Goal: Information Seeking & Learning: Learn about a topic

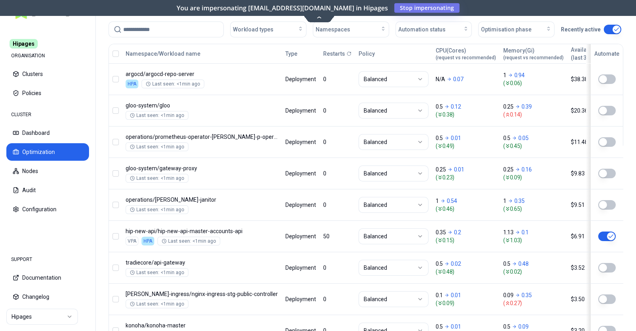
scroll to position [391, 0]
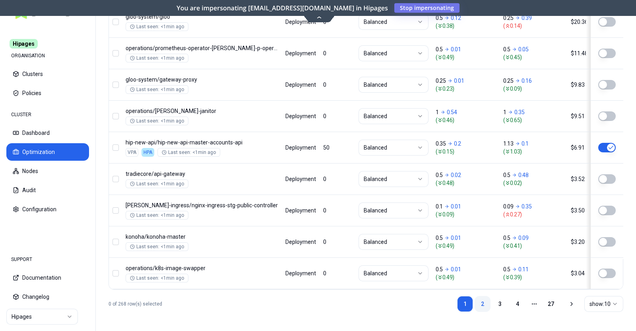
click at [484, 307] on link "2" at bounding box center [483, 304] width 16 height 16
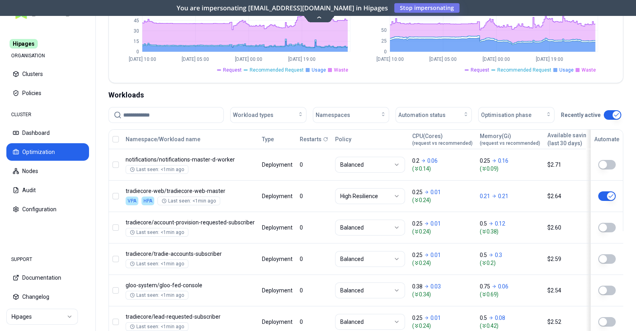
scroll to position [93, 0]
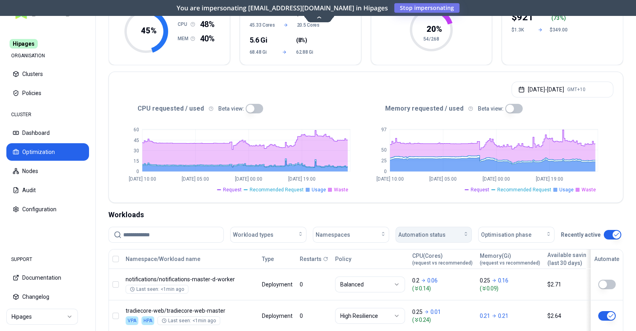
click at [450, 236] on div "Automation status" at bounding box center [434, 235] width 71 height 8
click at [447, 247] on div "on" at bounding box center [435, 251] width 76 height 13
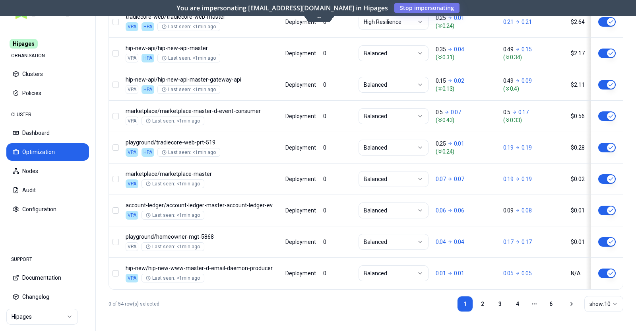
scroll to position [408, 0]
click at [479, 301] on link "2" at bounding box center [483, 304] width 16 height 16
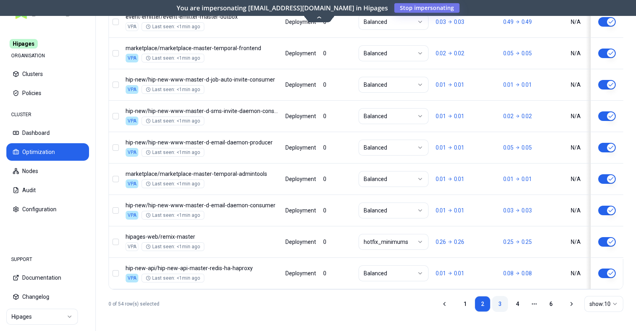
click at [501, 305] on link "3" at bounding box center [500, 304] width 16 height 16
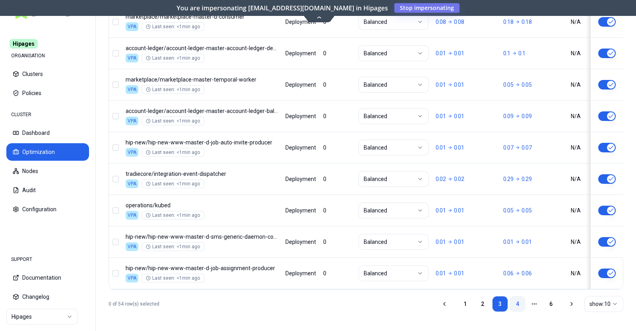
click at [517, 305] on link "4" at bounding box center [518, 304] width 16 height 16
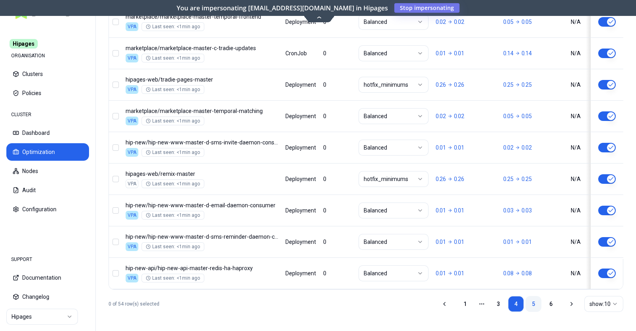
click at [529, 304] on link "5" at bounding box center [534, 304] width 16 height 16
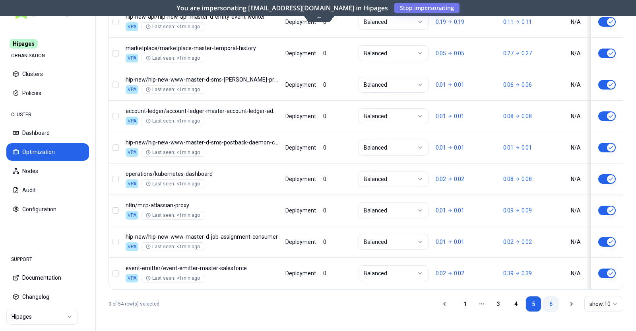
click at [549, 304] on link "6" at bounding box center [551, 304] width 16 height 16
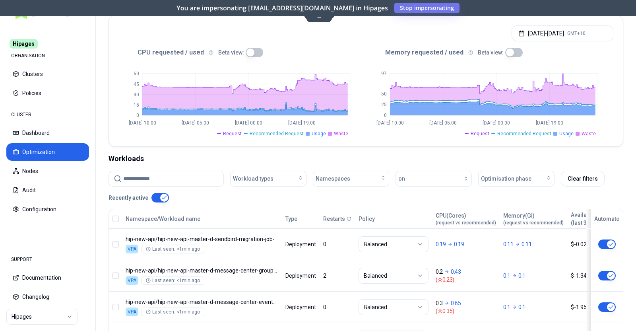
scroll to position [221, 0]
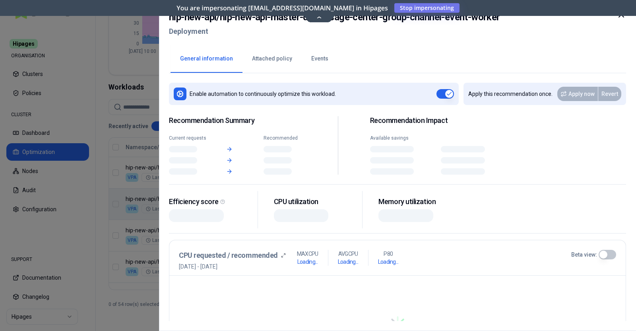
click at [297, 210] on body "Hipages ORGANISATION Clusters Policies CLUSTER Dashboard Optimization Nodes Aud…" at bounding box center [318, 165] width 636 height 331
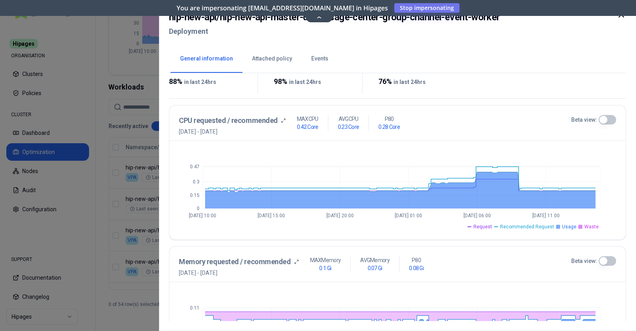
scroll to position [149, 0]
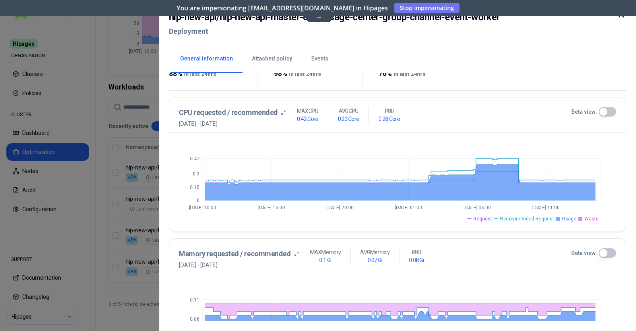
click at [601, 113] on button "Beta view:" at bounding box center [608, 112] width 18 height 10
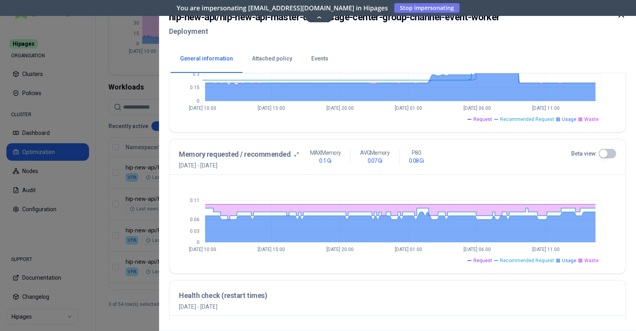
click at [600, 152] on button "Beta view:" at bounding box center [608, 154] width 18 height 10
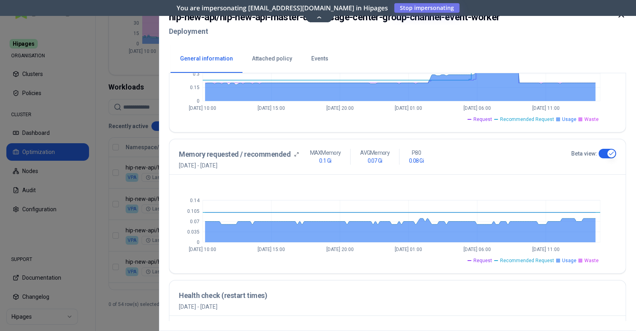
click at [598, 152] on div "Beta view:" at bounding box center [594, 154] width 45 height 10
click at [604, 150] on button "Beta view:" at bounding box center [608, 154] width 18 height 10
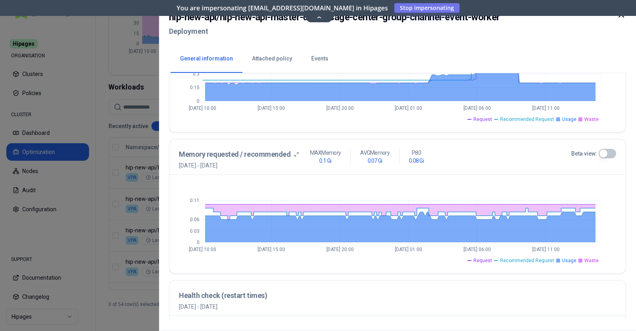
click at [605, 152] on button "Beta view:" at bounding box center [608, 154] width 18 height 10
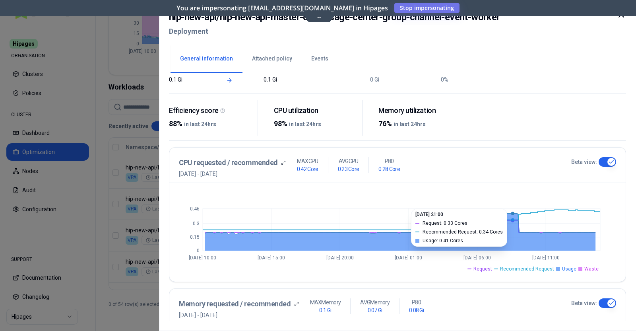
scroll to position [0, 0]
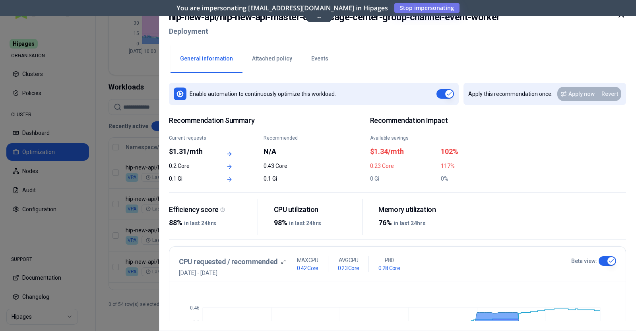
click at [622, 17] on icon at bounding box center [622, 15] width 10 height 10
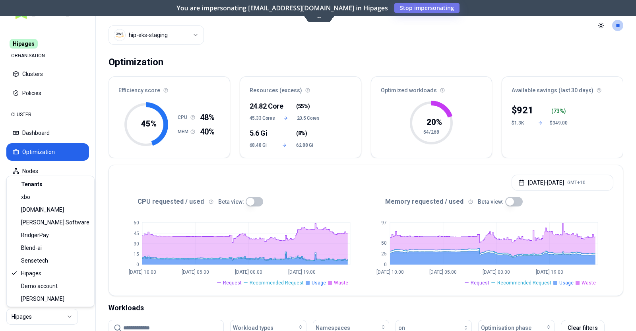
click at [72, 317] on html "Hipages ORGANISATION Clusters Policies CLUSTER Dashboard Optimization Nodes Aud…" at bounding box center [318, 165] width 636 height 331
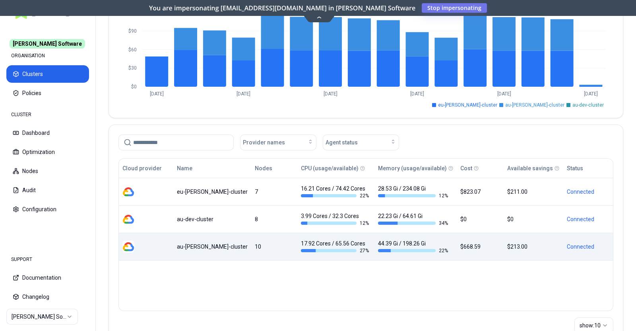
scroll to position [99, 0]
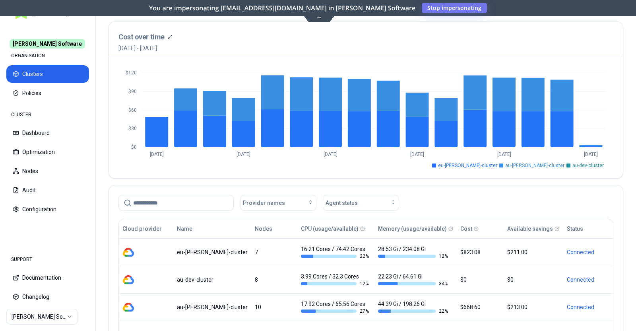
scroll to position [49, 0]
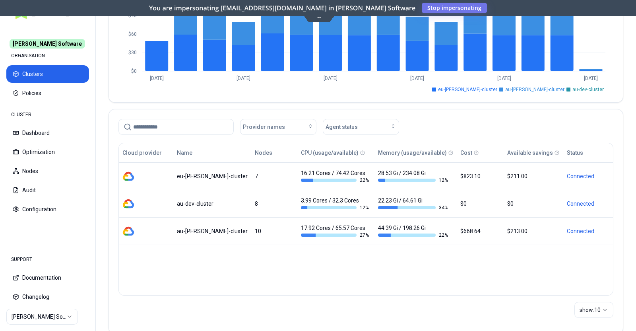
scroll to position [127, 0]
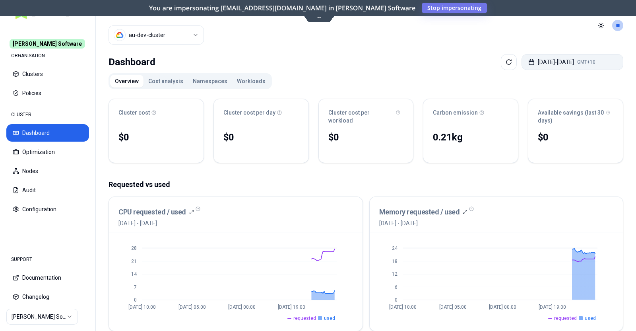
click at [549, 56] on button "[DATE] - [DATE] GMT+10" at bounding box center [573, 62] width 102 height 16
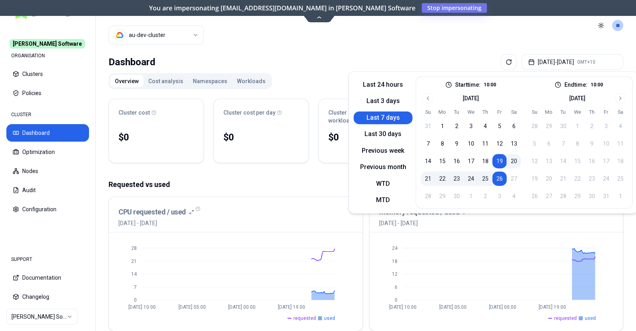
click at [519, 46] on header "Cluster au-dev-cluster Toggle theme **" at bounding box center [366, 25] width 541 height 51
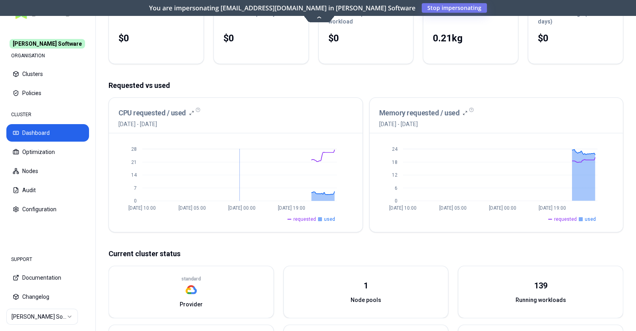
scroll to position [99, 0]
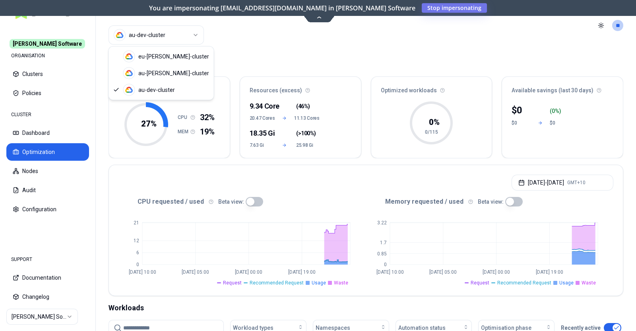
click at [163, 35] on html "[PERSON_NAME] Software ORGANISATION Clusters Policies CLUSTER Dashboard Optimiz…" at bounding box center [318, 165] width 636 height 331
click at [39, 73] on html "[PERSON_NAME] Software ORGANISATION Clusters Policies CLUSTER Dashboard Optimiz…" at bounding box center [318, 165] width 636 height 331
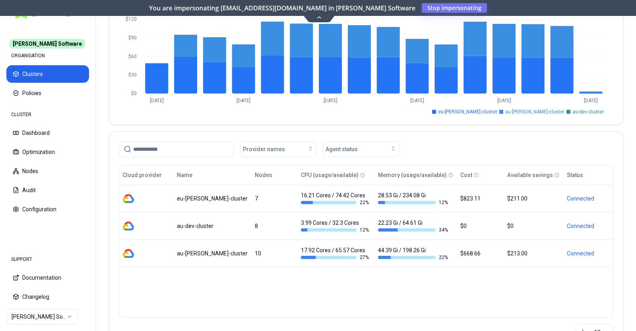
scroll to position [99, 0]
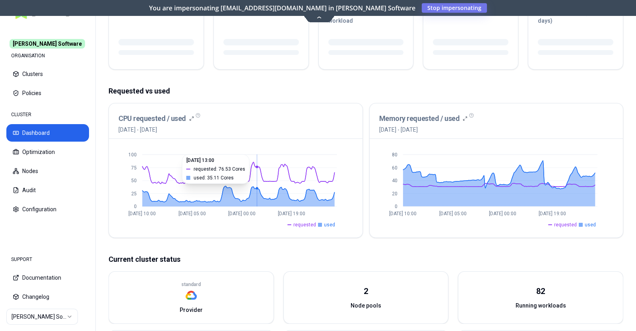
scroll to position [49, 0]
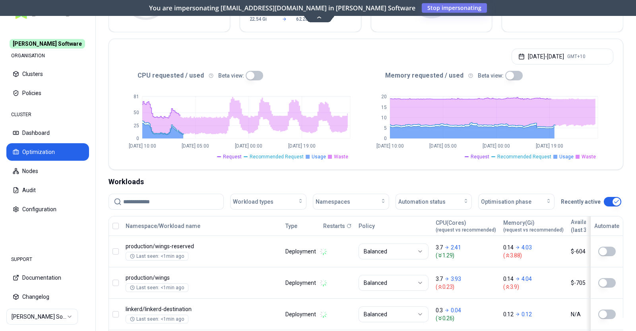
scroll to position [149, 0]
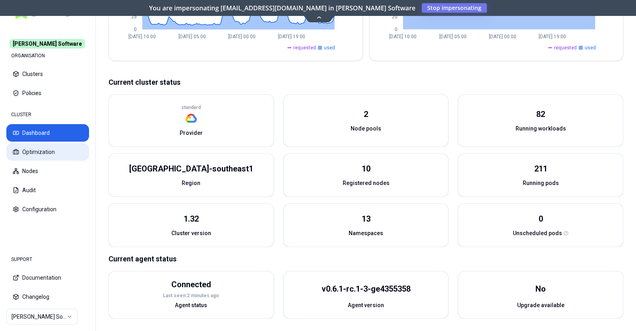
scroll to position [270, 0]
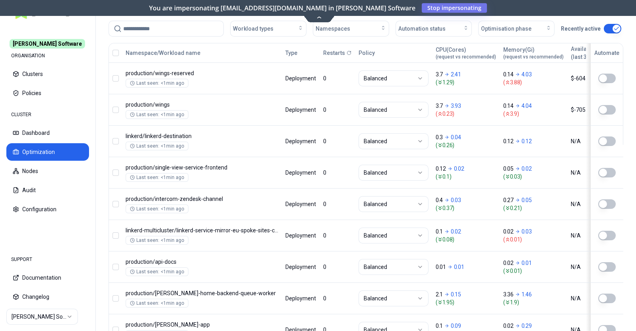
scroll to position [391, 0]
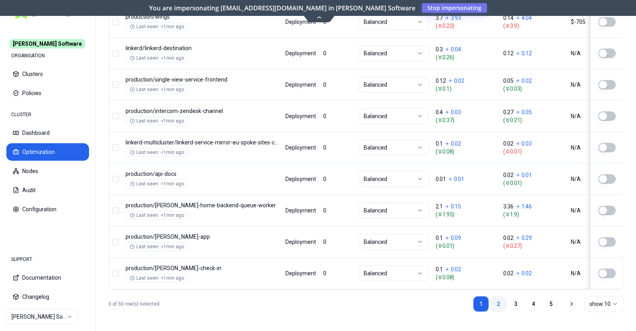
click at [502, 306] on link "2" at bounding box center [499, 304] width 16 height 16
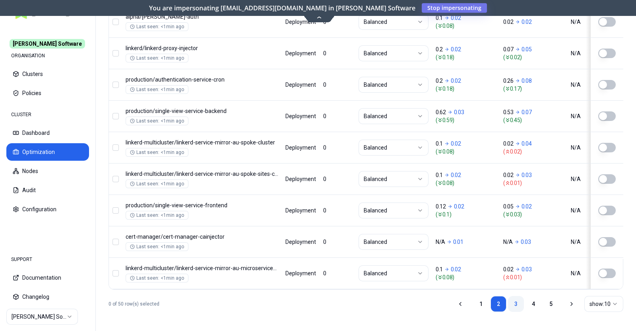
click at [519, 303] on link "3" at bounding box center [516, 304] width 16 height 16
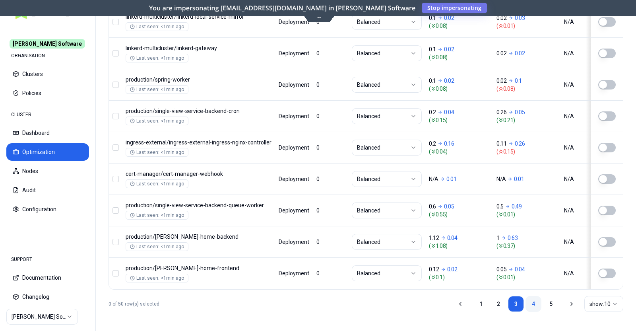
click at [537, 303] on link "4" at bounding box center [534, 304] width 16 height 16
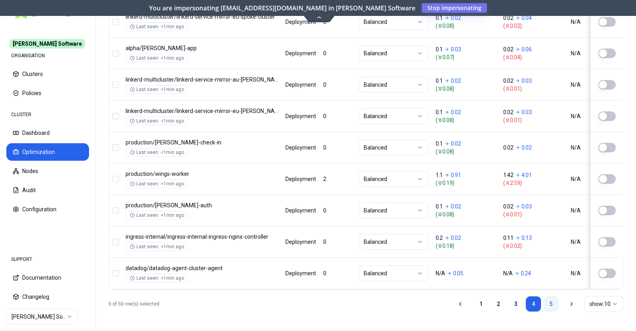
click at [548, 300] on link "5" at bounding box center [551, 304] width 16 height 16
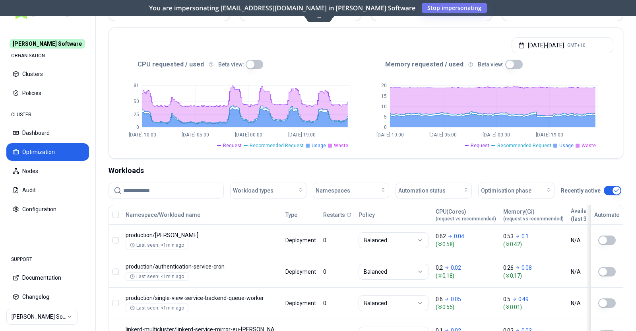
scroll to position [193, 0]
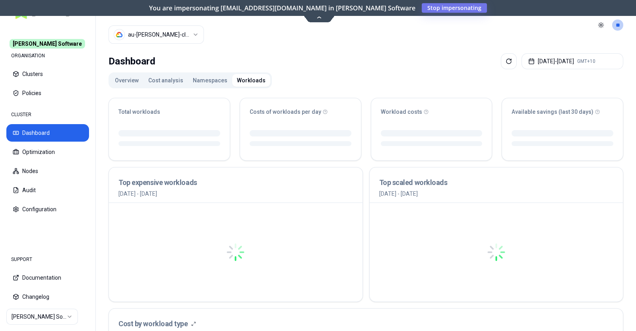
click at [245, 82] on button "Workloads" at bounding box center [251, 80] width 38 height 13
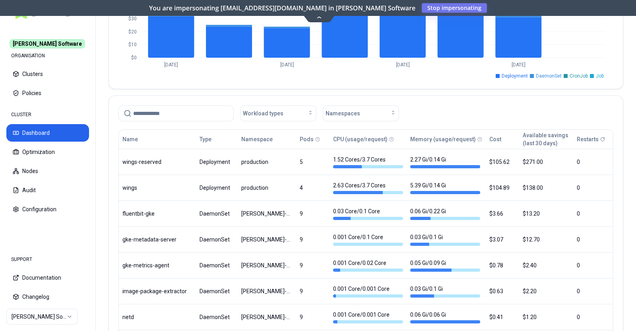
scroll to position [447, 0]
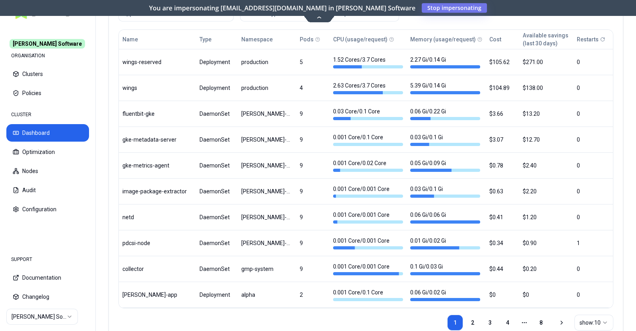
click at [588, 39] on p "Restarts" at bounding box center [588, 39] width 22 height 8
click at [473, 320] on link "2" at bounding box center [473, 323] width 16 height 16
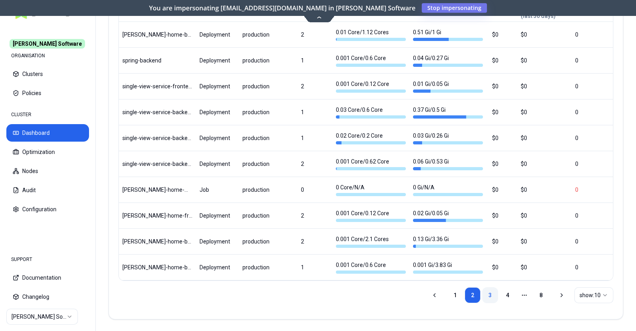
click at [495, 297] on link "3" at bounding box center [490, 295] width 16 height 16
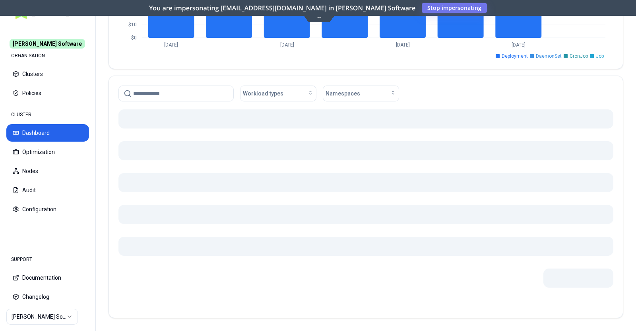
scroll to position [475, 0]
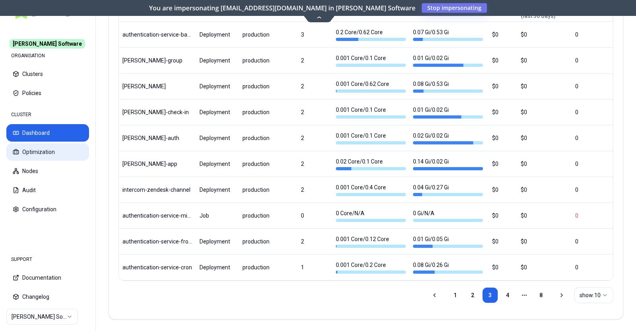
click at [64, 156] on button "Optimization" at bounding box center [47, 152] width 83 height 18
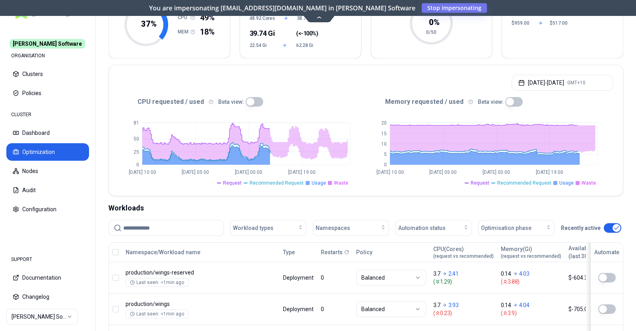
scroll to position [149, 0]
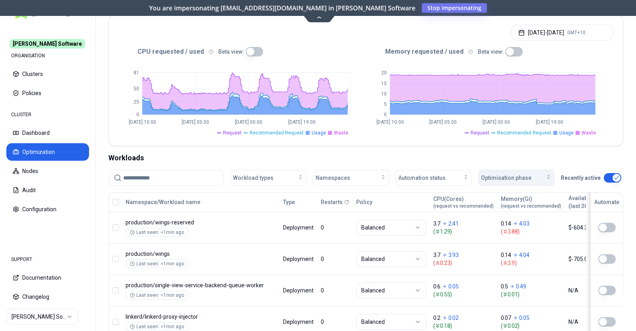
click at [501, 177] on span "Optimisation phase" at bounding box center [506, 178] width 51 height 8
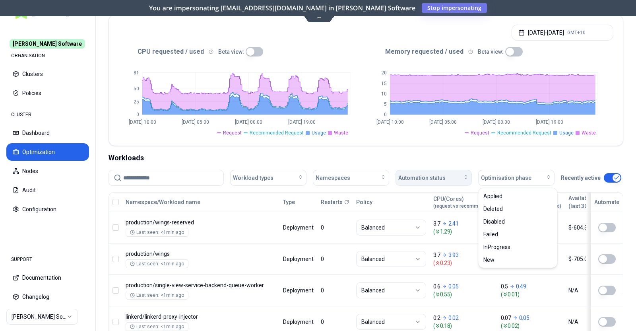
click at [438, 179] on span "Automation status" at bounding box center [422, 178] width 47 height 8
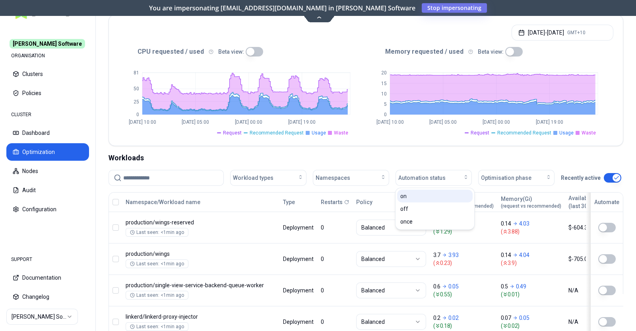
click at [432, 196] on div "on" at bounding box center [435, 196] width 76 height 13
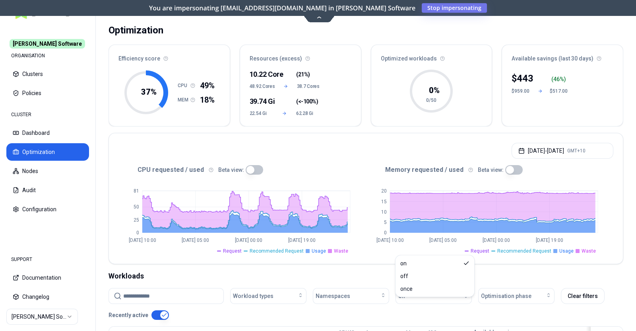
scroll to position [0, 0]
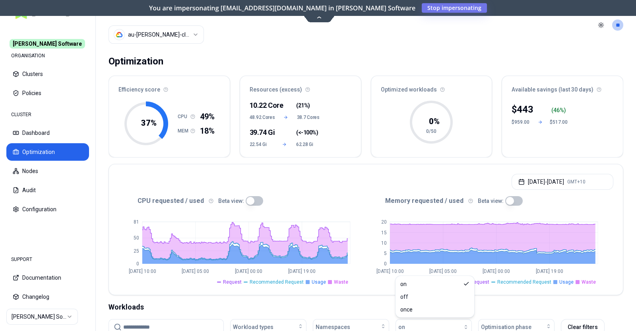
click at [331, 309] on div "Workloads" at bounding box center [366, 306] width 515 height 11
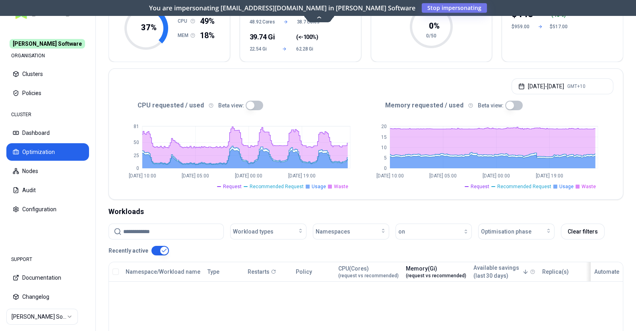
scroll to position [99, 0]
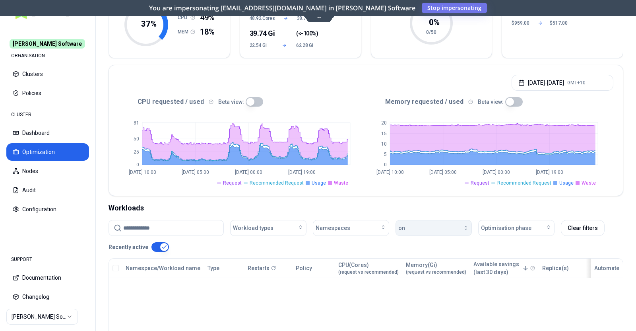
click at [433, 226] on div "button" at bounding box center [437, 228] width 64 height 6
click at [422, 260] on div "off" at bounding box center [435, 258] width 76 height 13
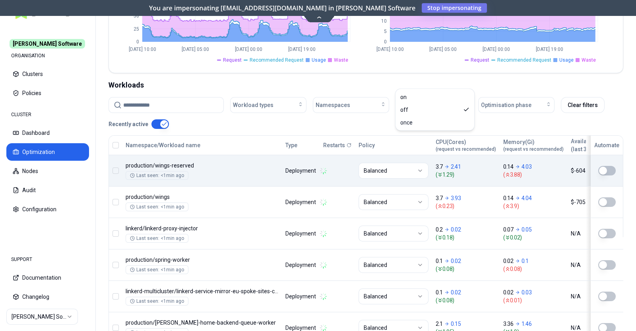
scroll to position [249, 0]
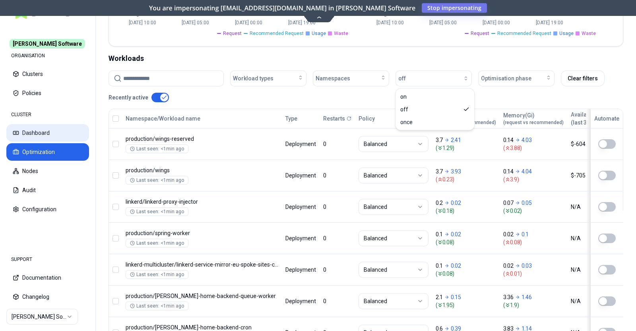
click at [55, 134] on button "Dashboard" at bounding box center [47, 133] width 83 height 18
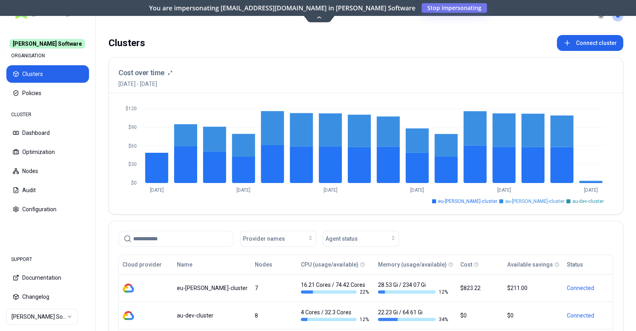
click at [49, 317] on html "[PERSON_NAME] Software ORGANISATION Clusters Policies CLUSTER Dashboard Optimiz…" at bounding box center [318, 165] width 636 height 331
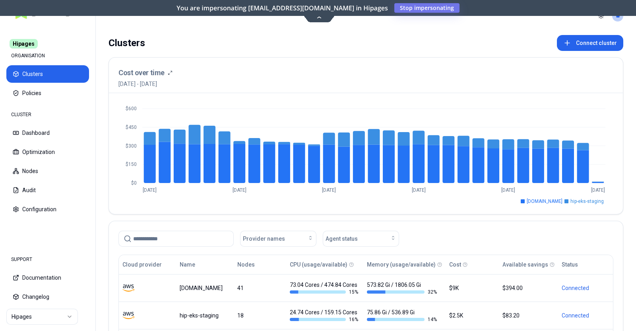
scroll to position [99, 0]
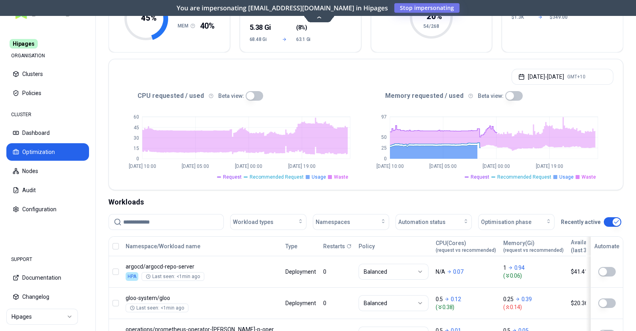
scroll to position [99, 0]
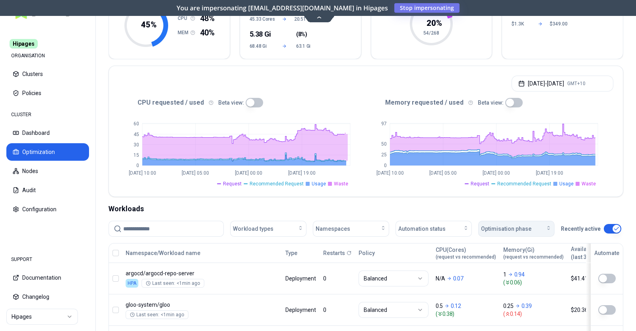
click at [500, 226] on span "Optimisation phase" at bounding box center [506, 229] width 51 height 8
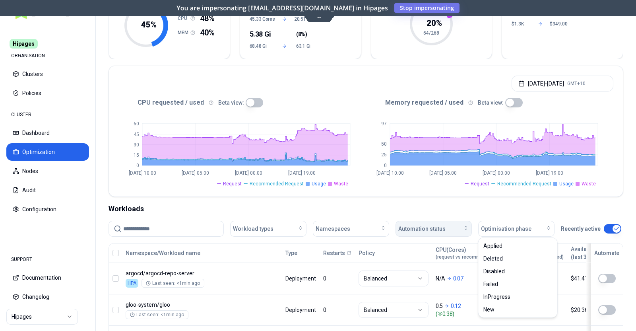
click at [436, 225] on span "Automation status" at bounding box center [422, 229] width 47 height 8
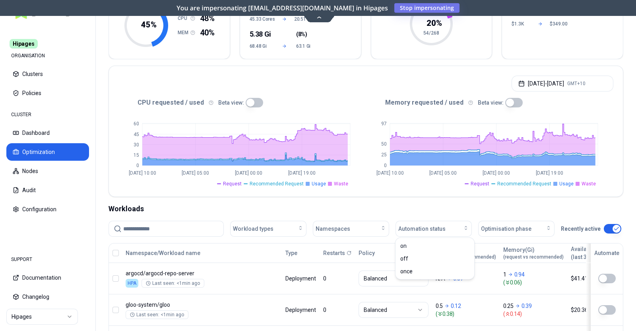
click at [427, 238] on div "on off once" at bounding box center [435, 258] width 79 height 41
click at [423, 249] on div "on" at bounding box center [435, 245] width 76 height 13
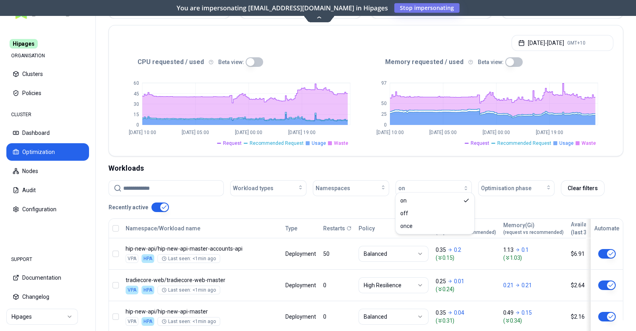
scroll to position [149, 0]
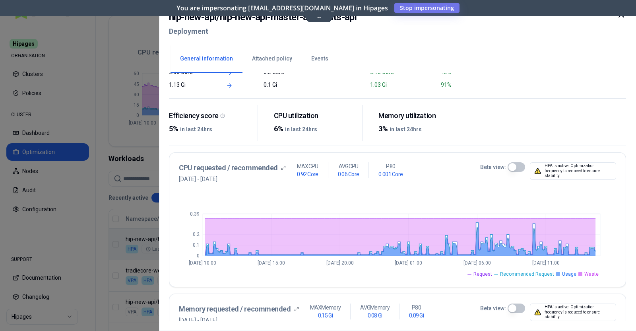
scroll to position [93, 0]
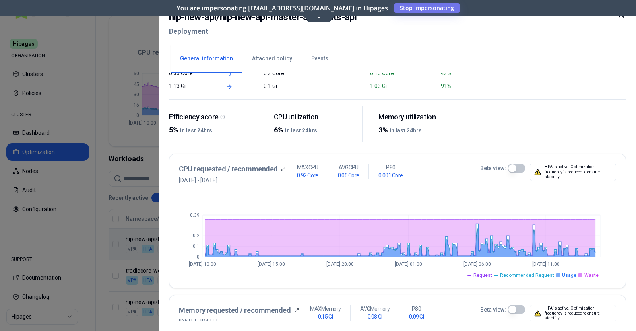
click at [513, 167] on button "Beta view:" at bounding box center [517, 168] width 18 height 10
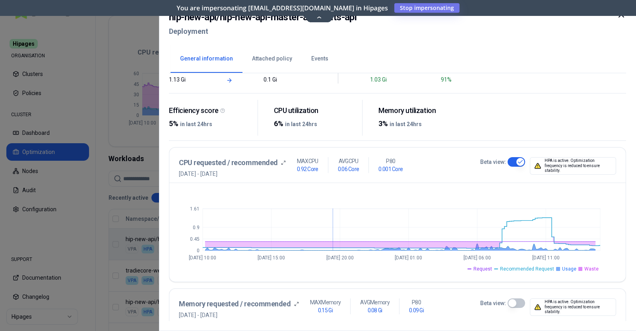
scroll to position [249, 0]
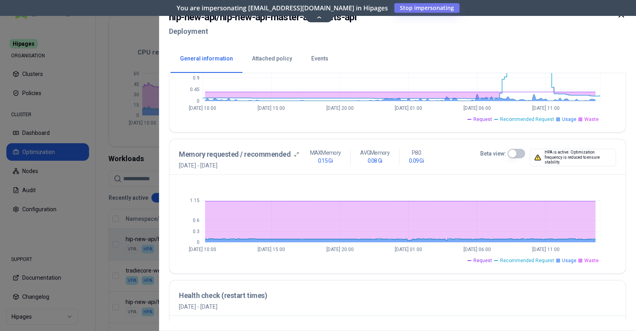
click at [512, 153] on button "Beta view:" at bounding box center [517, 154] width 18 height 10
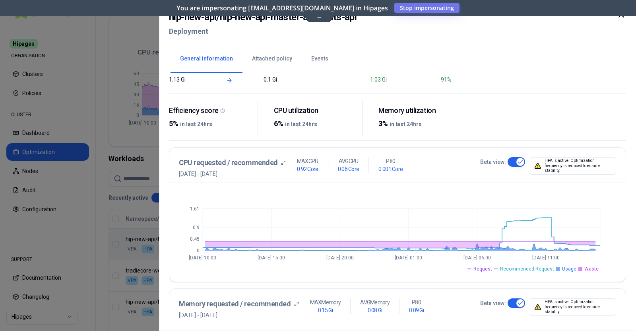
scroll to position [0, 0]
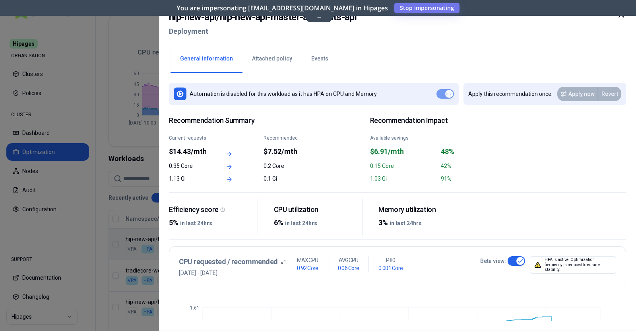
click at [622, 18] on icon at bounding box center [622, 15] width 10 height 10
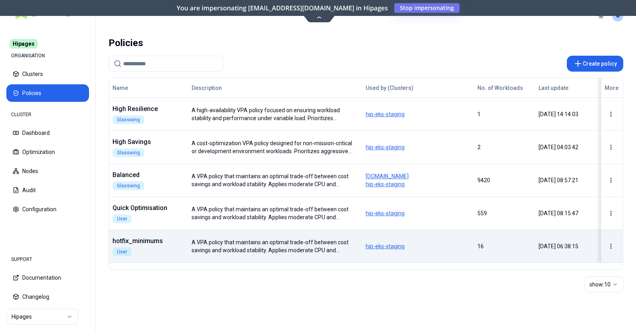
click at [255, 255] on body "Hipages ORGANISATION Clusters Policies CLUSTER Dashboard Optimization Nodes Aud…" at bounding box center [318, 165] width 636 height 331
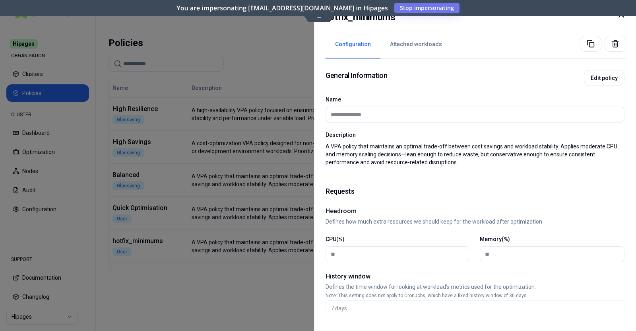
click at [623, 17] on icon at bounding box center [622, 15] width 10 height 10
